Goal: Find specific page/section: Find specific page/section

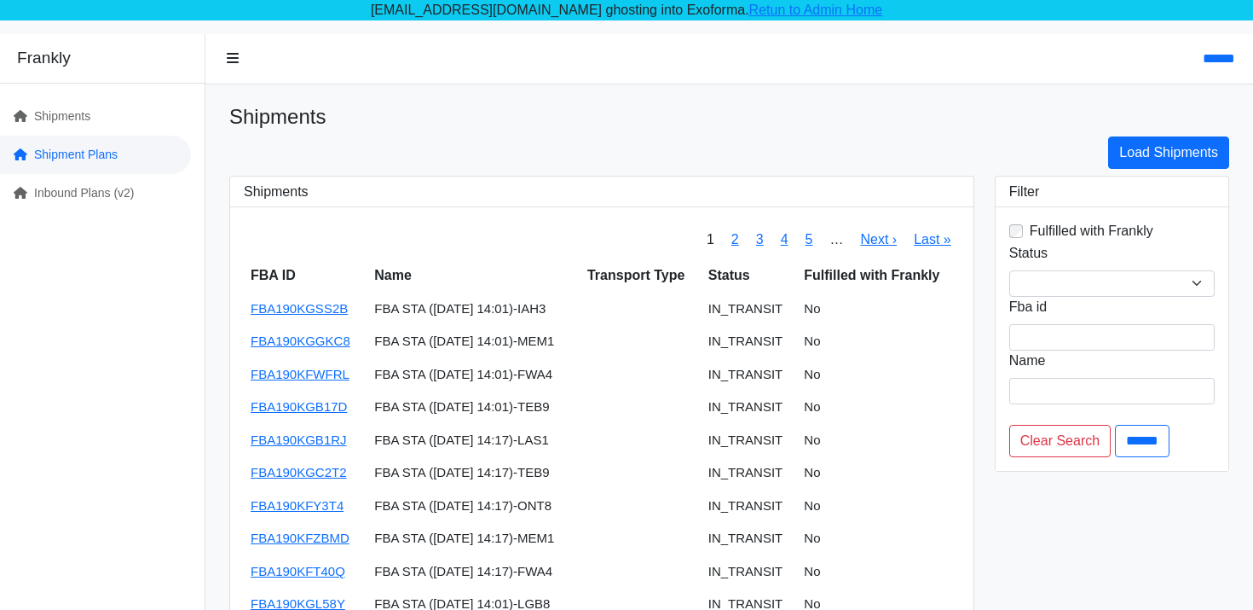
click at [148, 171] on link "Shipment Plans" at bounding box center [95, 155] width 191 height 38
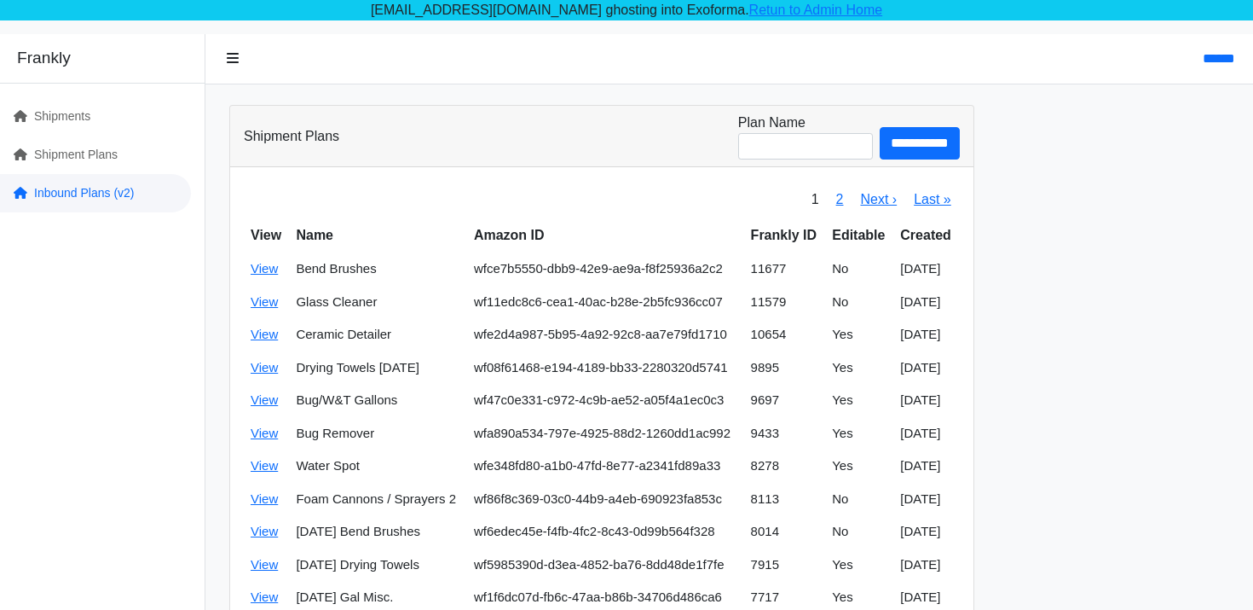
click at [119, 178] on link "Inbound Plans (v2)" at bounding box center [95, 193] width 191 height 38
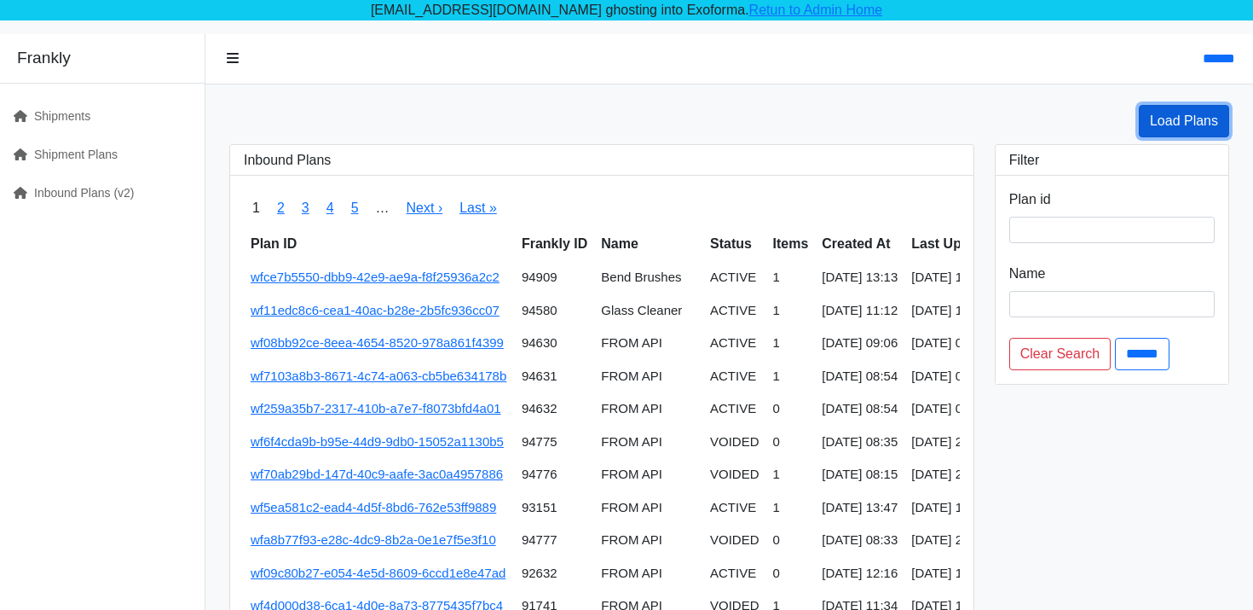
click at [1189, 123] on link "Load Plans" at bounding box center [1184, 121] width 90 height 32
click at [778, 15] on link "Retun to Admin Home" at bounding box center [816, 10] width 134 height 14
